Goal: Task Accomplishment & Management: Manage account settings

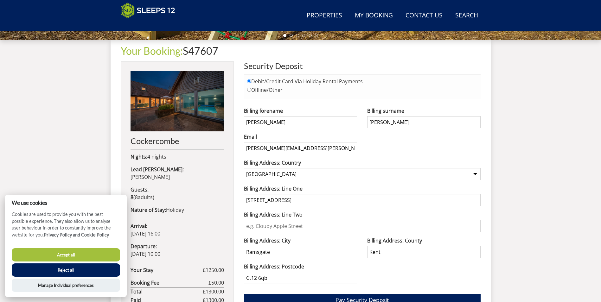
scroll to position [238, 0]
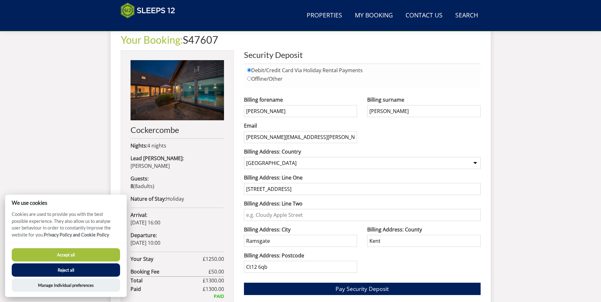
click at [67, 252] on button "Accept all" at bounding box center [66, 254] width 108 height 13
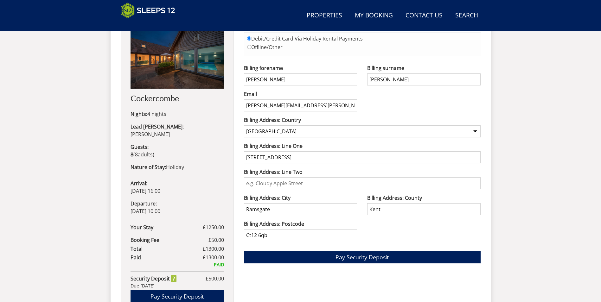
scroll to position [301, 0]
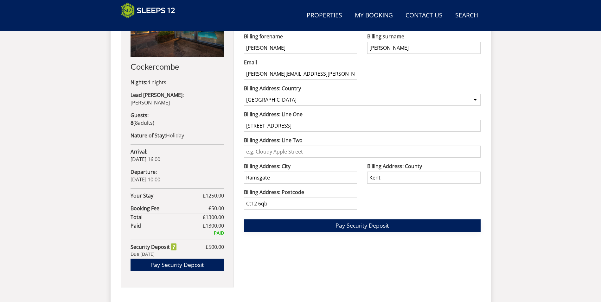
click at [364, 227] on span "Pay Security Deposit" at bounding box center [361, 226] width 53 height 8
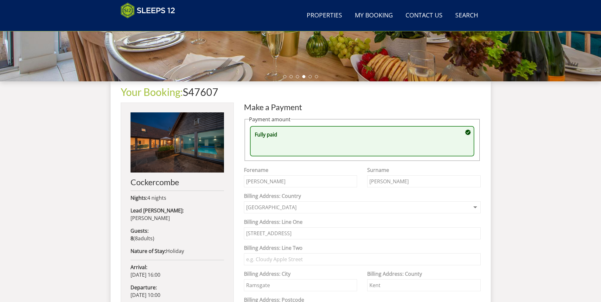
scroll to position [259, 0]
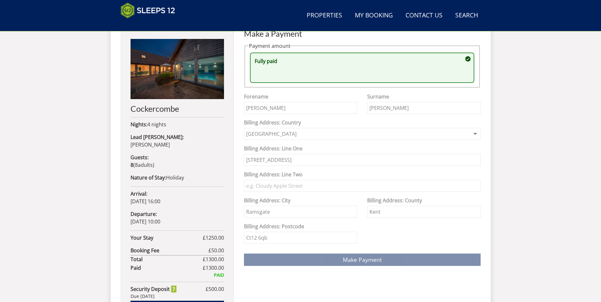
click at [525, 148] on div "Search Menu Properties My Booking Contact Us 01823 665500 Search Check Availabi…" at bounding box center [300, 53] width 601 height 596
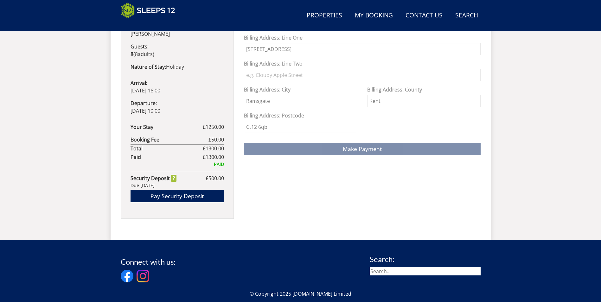
scroll to position [354, 0]
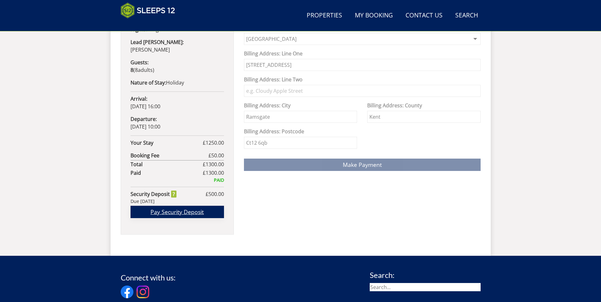
click at [179, 206] on link "Pay Security Deposit" at bounding box center [176, 212] width 93 height 12
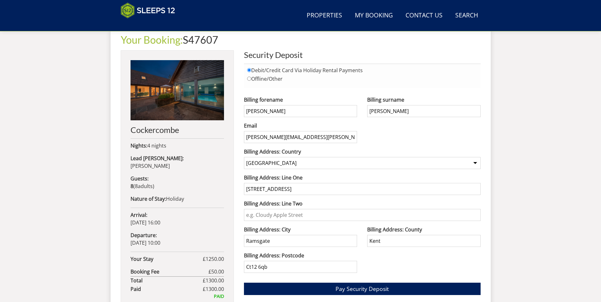
scroll to position [301, 0]
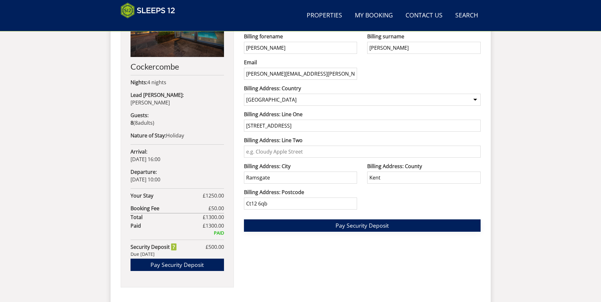
click at [372, 222] on span "Pay Security Deposit" at bounding box center [361, 226] width 53 height 8
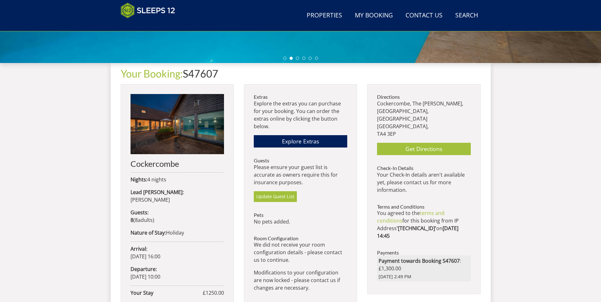
scroll to position [235, 0]
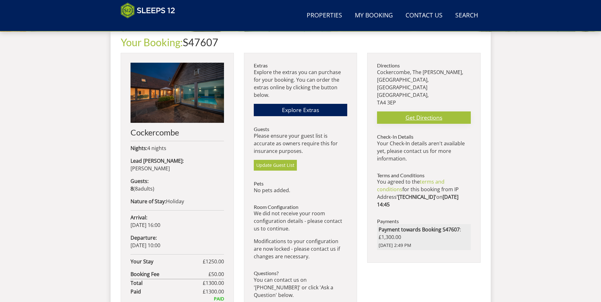
click at [407, 111] on link "Get Directions" at bounding box center [423, 117] width 93 height 12
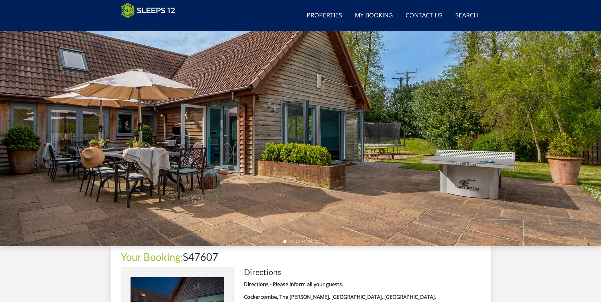
scroll to position [13, 0]
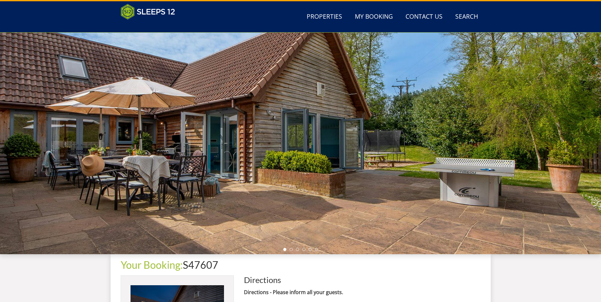
click at [581, 128] on div at bounding box center [300, 144] width 601 height 222
click at [291, 250] on li at bounding box center [290, 249] width 3 height 3
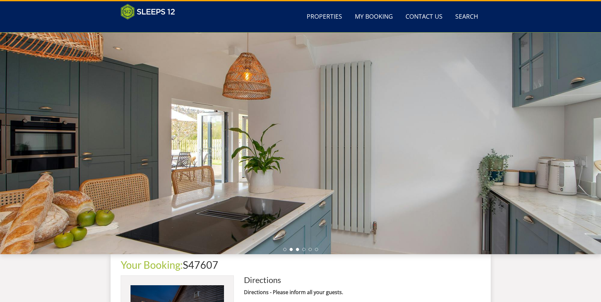
click at [297, 249] on li at bounding box center [297, 249] width 3 height 3
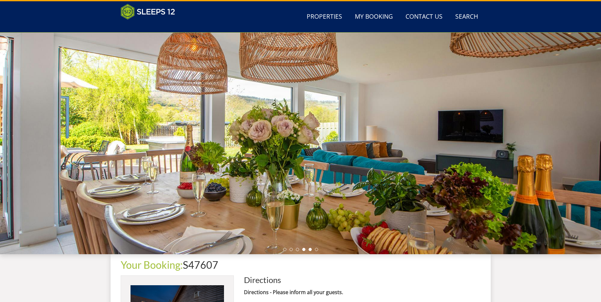
click at [309, 249] on li at bounding box center [309, 249] width 3 height 3
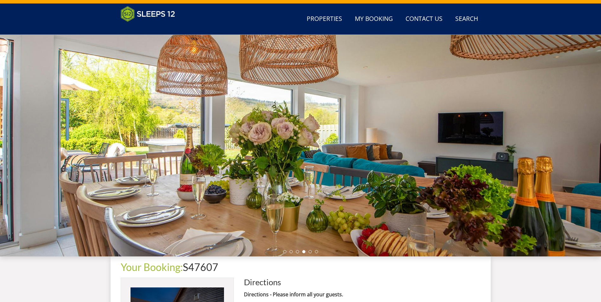
scroll to position [0, 0]
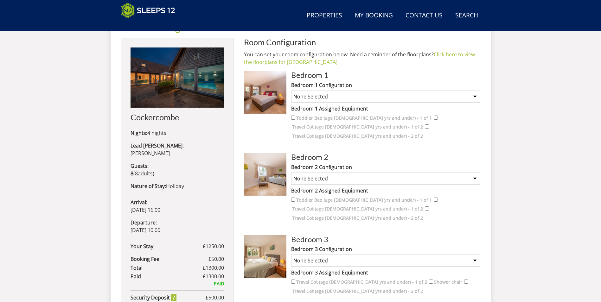
scroll to position [235, 0]
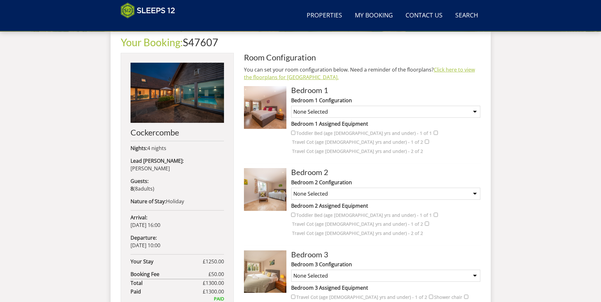
click at [459, 72] on link "Click here to view the floorplans for Cockercombe." at bounding box center [359, 73] width 231 height 15
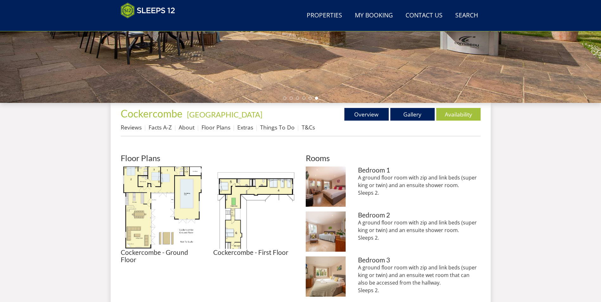
scroll to position [196, 0]
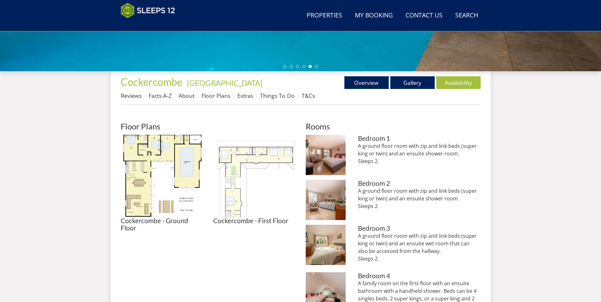
click at [240, 157] on img at bounding box center [254, 176] width 82 height 82
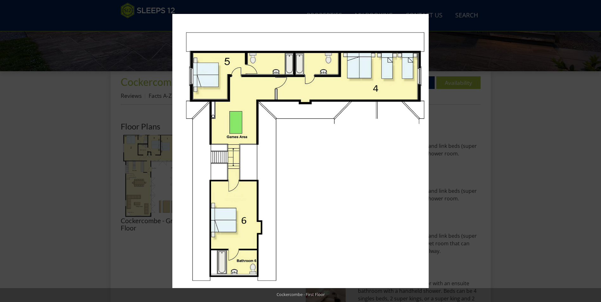
click at [265, 179] on img at bounding box center [300, 151] width 256 height 274
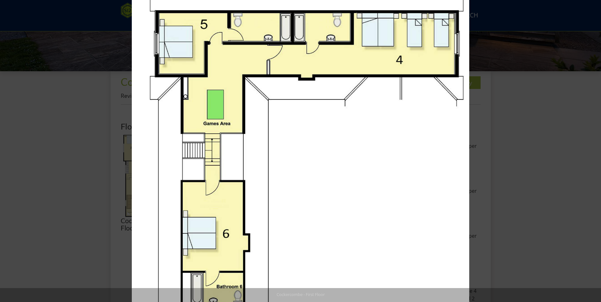
click at [265, 179] on img at bounding box center [300, 142] width 337 height 361
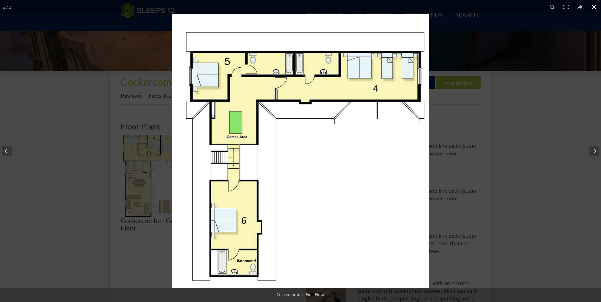
click at [598, 117] on div at bounding box center [472, 165] width 601 height 302
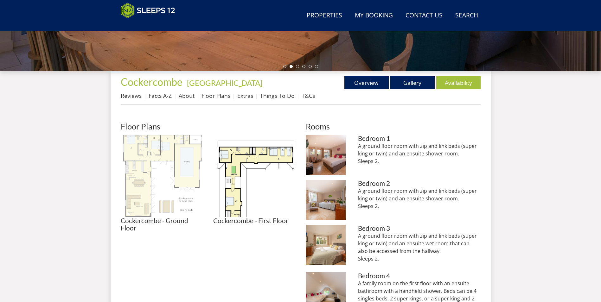
click at [177, 177] on img at bounding box center [162, 176] width 82 height 82
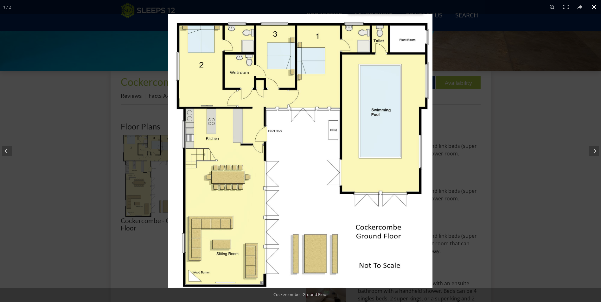
click at [552, 164] on div at bounding box center [468, 165] width 601 height 302
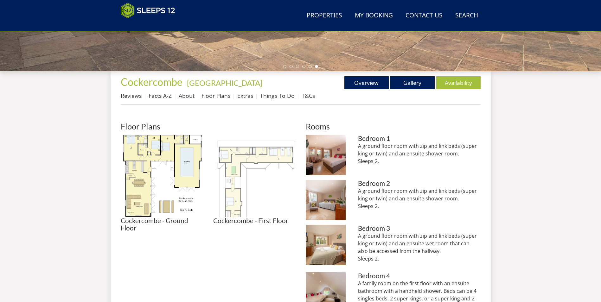
click at [219, 170] on img at bounding box center [254, 176] width 82 height 82
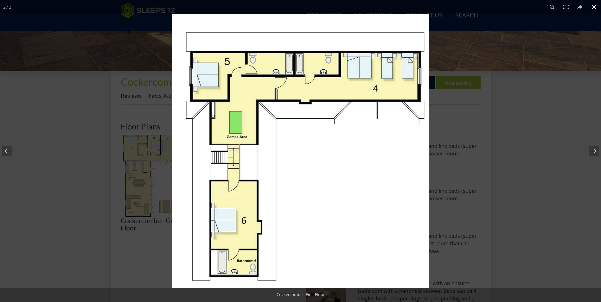
click at [501, 203] on div at bounding box center [472, 165] width 601 height 302
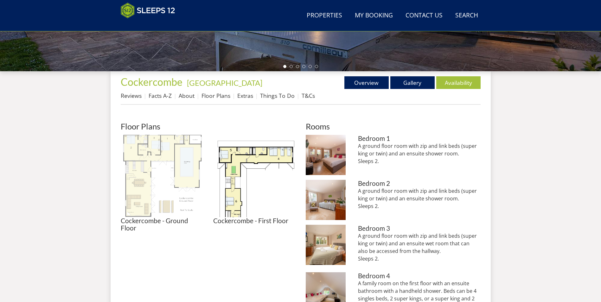
click at [177, 187] on img at bounding box center [162, 176] width 82 height 82
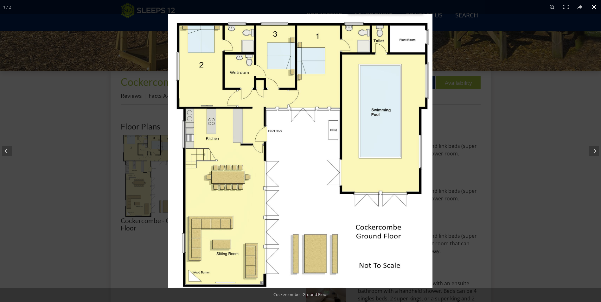
click at [511, 197] on div at bounding box center [468, 165] width 601 height 302
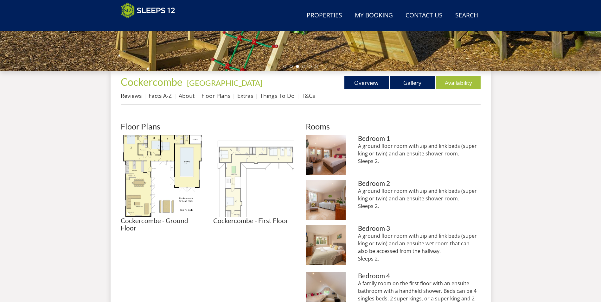
click at [270, 172] on img at bounding box center [254, 176] width 82 height 82
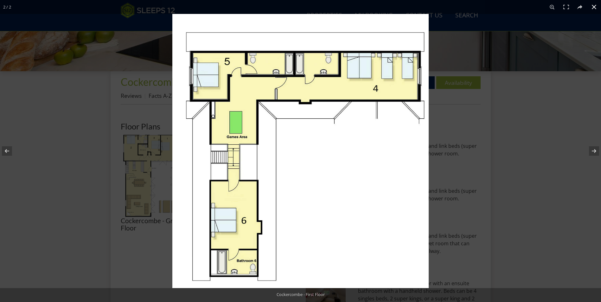
click at [530, 202] on div at bounding box center [472, 165] width 601 height 302
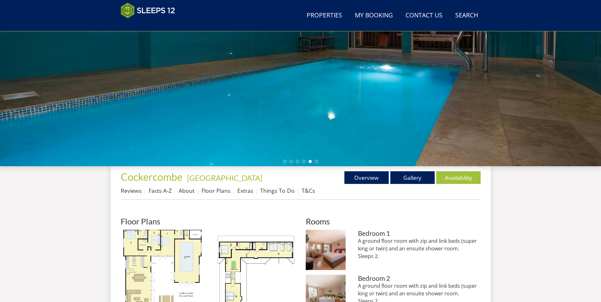
scroll to position [69, 0]
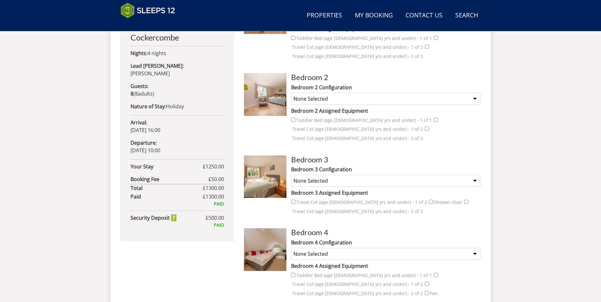
scroll to position [362, 0]
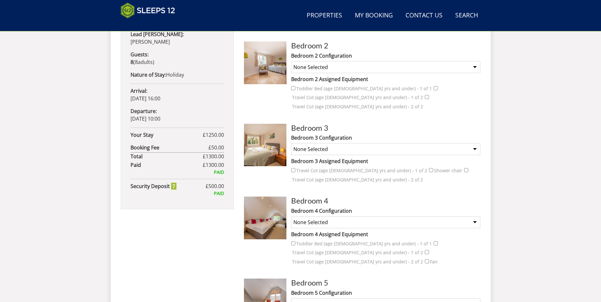
click at [475, 216] on select "None Selected 2 x Super King Beds 1 x Super King Bed and 2 x Single Beds 4 x Si…" at bounding box center [385, 222] width 189 height 12
select select "277"
click at [291, 216] on select "None Selected 2 x Super King Beds 1 x Super King Bed and 2 x Single Beds 4 x Si…" at bounding box center [385, 222] width 189 height 12
click at [522, 242] on div "Search Menu Properties My Booking Contact Us 01823 665500 Search Check Availabi…" at bounding box center [300, 91] width 601 height 879
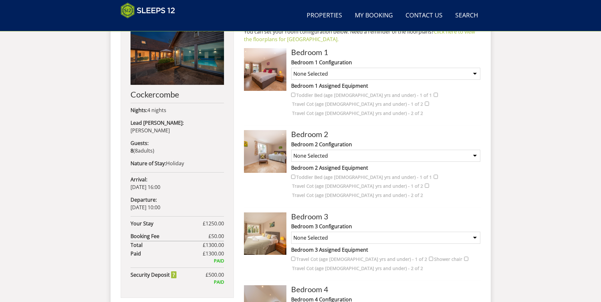
scroll to position [267, 0]
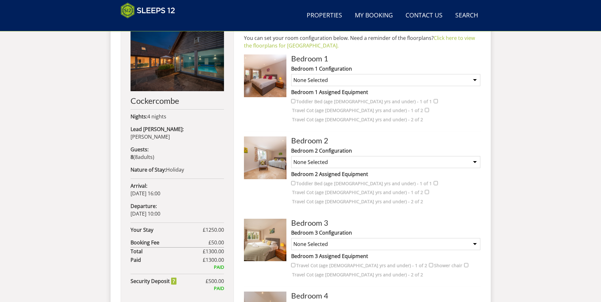
click at [477, 78] on select "None Selected Twin Bed Super King Bed" at bounding box center [385, 80] width 189 height 12
click at [475, 156] on select "None Selected Super King Bed Twin Bed" at bounding box center [385, 162] width 189 height 12
click at [532, 166] on div "Search Menu Properties My Booking Contact Us 01823 665500 Search Check Availabi…" at bounding box center [300, 186] width 601 height 879
click at [472, 79] on select "None Selected Twin Bed Super King Bed" at bounding box center [385, 80] width 189 height 12
click at [552, 97] on div "Search Menu Properties My Booking Contact Us 01823 665500 Search Check Availabi…" at bounding box center [300, 186] width 601 height 879
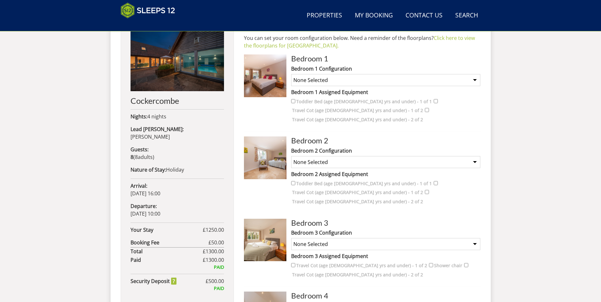
click at [474, 238] on select "None Selected Super King Bed Twin Bed" at bounding box center [385, 244] width 189 height 12
select select "253"
click at [291, 238] on select "None Selected Super King Bed Twin Bed" at bounding box center [385, 244] width 189 height 12
click at [592, 216] on div "Search Menu Properties My Booking Contact Us 01823 665500 Search Check Availabi…" at bounding box center [300, 186] width 601 height 879
click at [472, 156] on select "None Selected Super King Bed Twin Bed" at bounding box center [385, 162] width 189 height 12
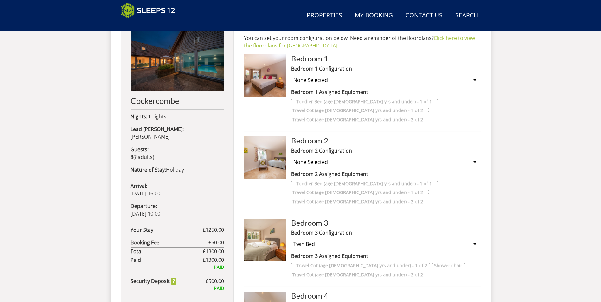
select select "251"
click at [291, 156] on select "None Selected Super King Bed Twin Bed" at bounding box center [385, 162] width 189 height 12
click at [512, 178] on div "Search Menu Properties My Booking Contact Us 01823 665500 Search Check Availabi…" at bounding box center [300, 186] width 601 height 879
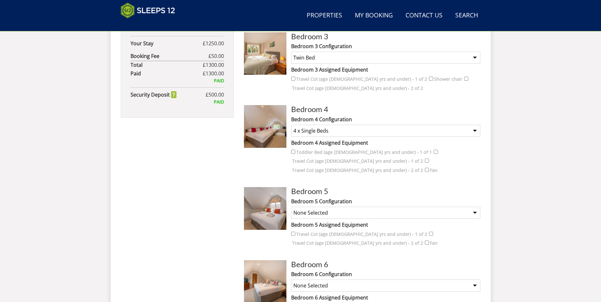
scroll to position [457, 0]
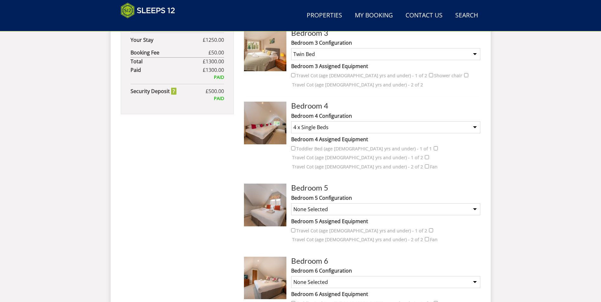
click at [475, 203] on select "None Selected Super King Bed Twin Bed" at bounding box center [385, 209] width 189 height 12
select select "261"
click at [291, 203] on select "None Selected Super King Bed Twin Bed" at bounding box center [385, 209] width 189 height 12
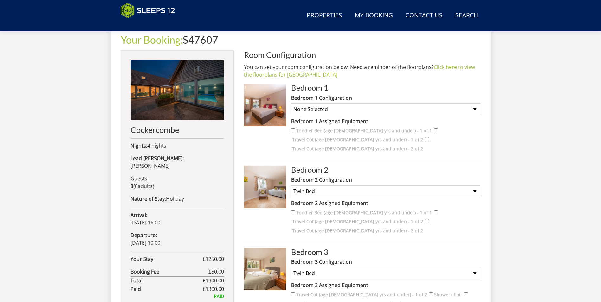
scroll to position [235, 0]
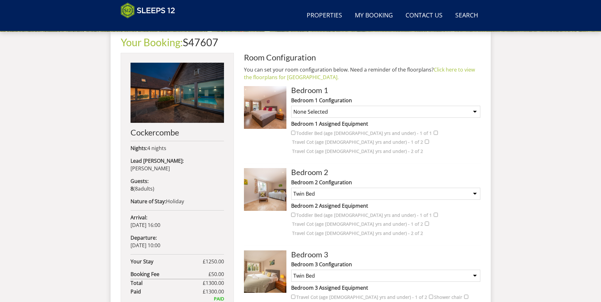
click at [474, 113] on select "None Selected Twin Bed Super King Bed" at bounding box center [385, 112] width 189 height 12
select select "249"
click at [291, 106] on select "None Selected Twin Bed Super King Bed" at bounding box center [385, 112] width 189 height 12
click at [534, 138] on div "Search Menu Properties My Booking Contact Us 01823 665500 Search Check Availabi…" at bounding box center [300, 218] width 601 height 879
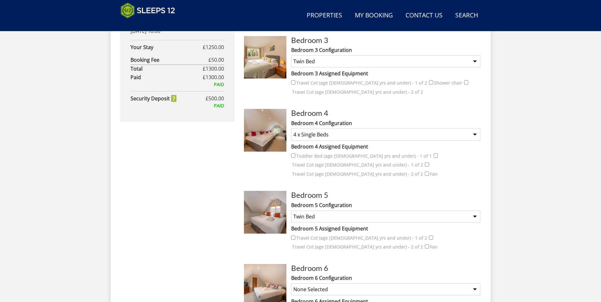
scroll to position [520, 0]
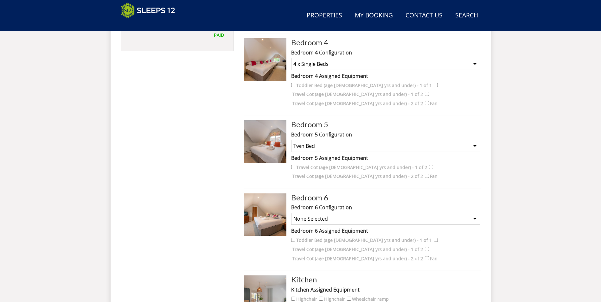
click at [473, 213] on select "None Selected Super King Bed Twin Bed" at bounding box center [385, 219] width 189 height 12
select select "258"
click at [291, 213] on select "None Selected Super King Bed Twin Bed" at bounding box center [385, 219] width 189 height 12
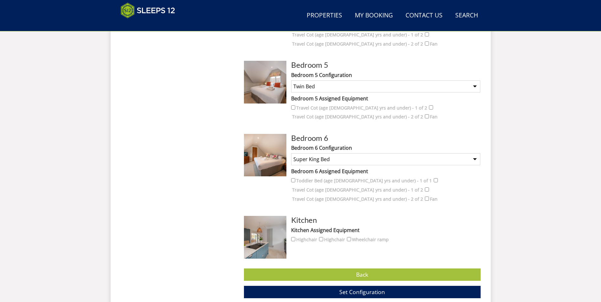
scroll to position [584, 0]
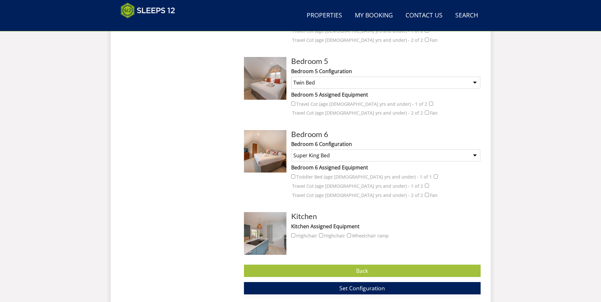
click at [374, 284] on span "Set Configuration" at bounding box center [362, 288] width 46 height 8
